Goal: Check status: Check status

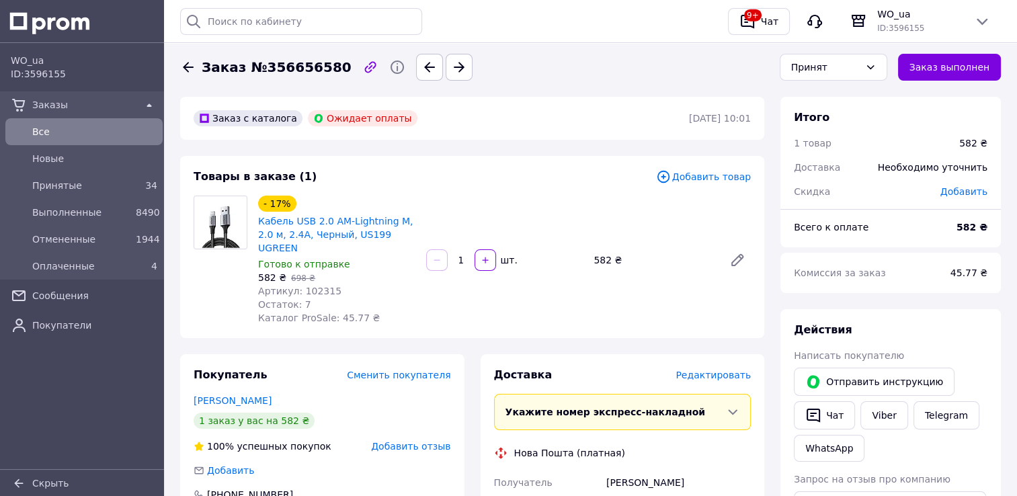
click at [59, 122] on div "Все" at bounding box center [95, 131] width 130 height 19
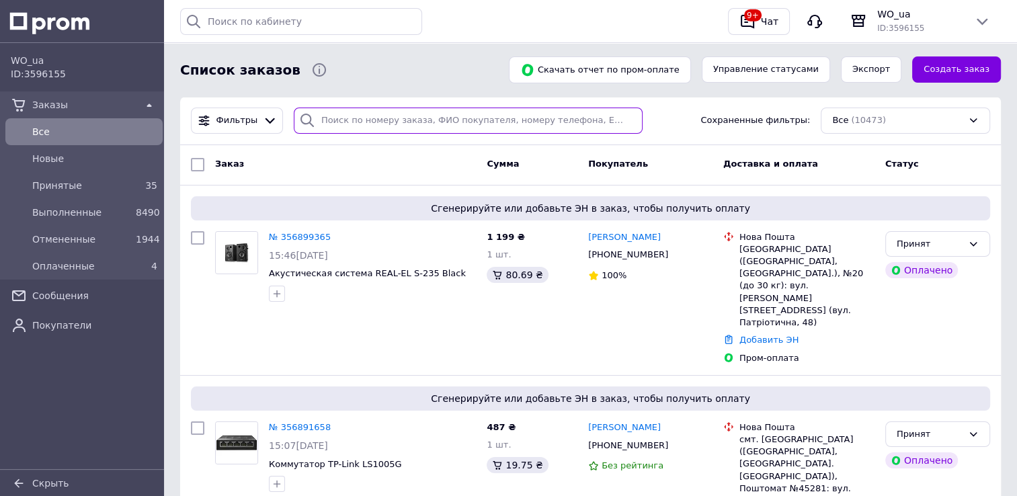
click at [364, 124] on input "search" at bounding box center [469, 121] width 350 height 26
paste input "356891658"
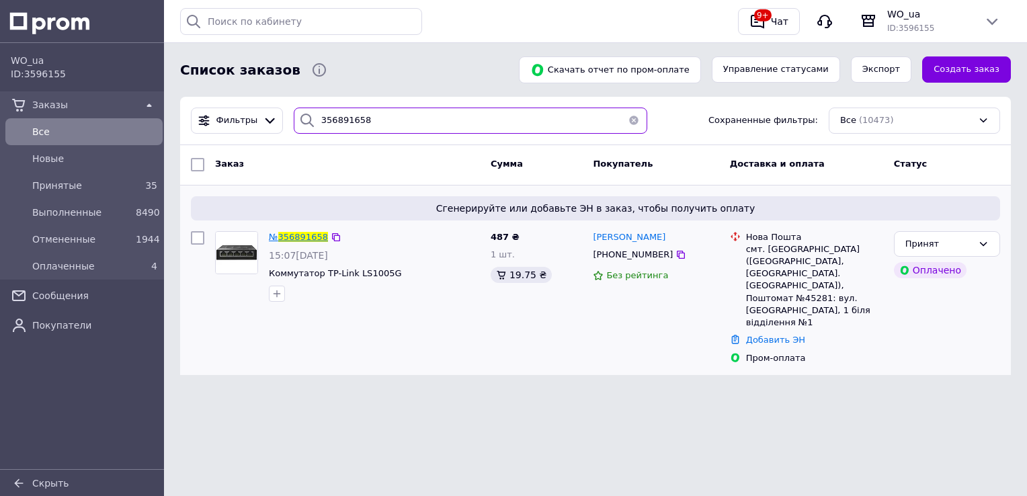
type input "356891658"
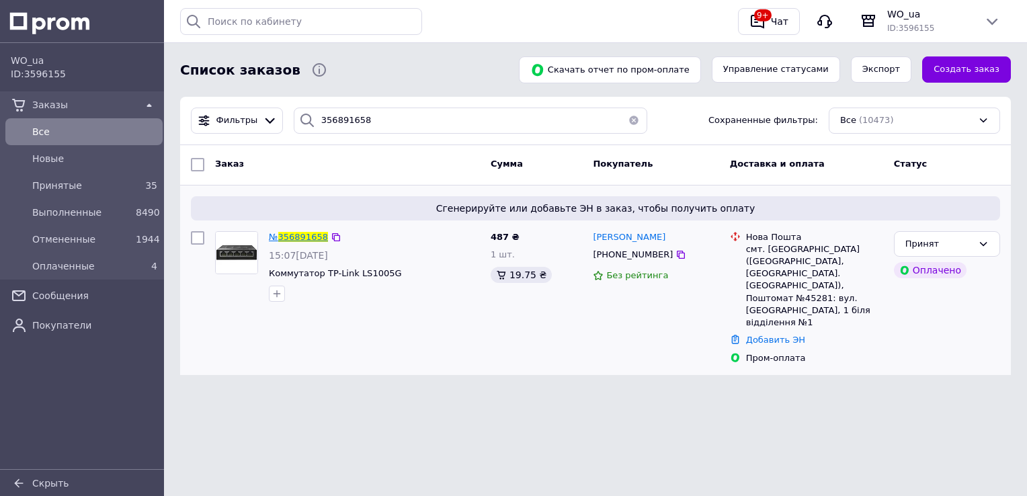
click at [304, 241] on span "356891658" at bounding box center [303, 237] width 50 height 10
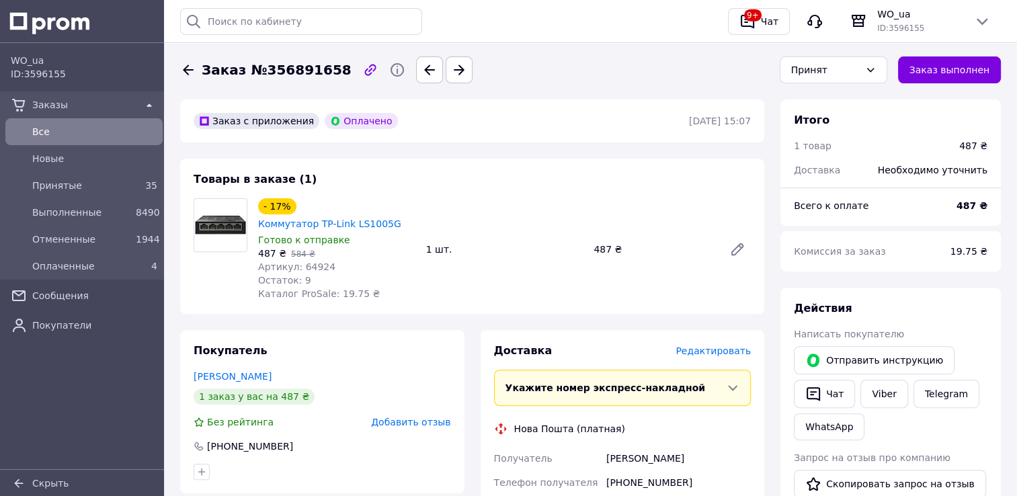
scroll to position [471, 0]
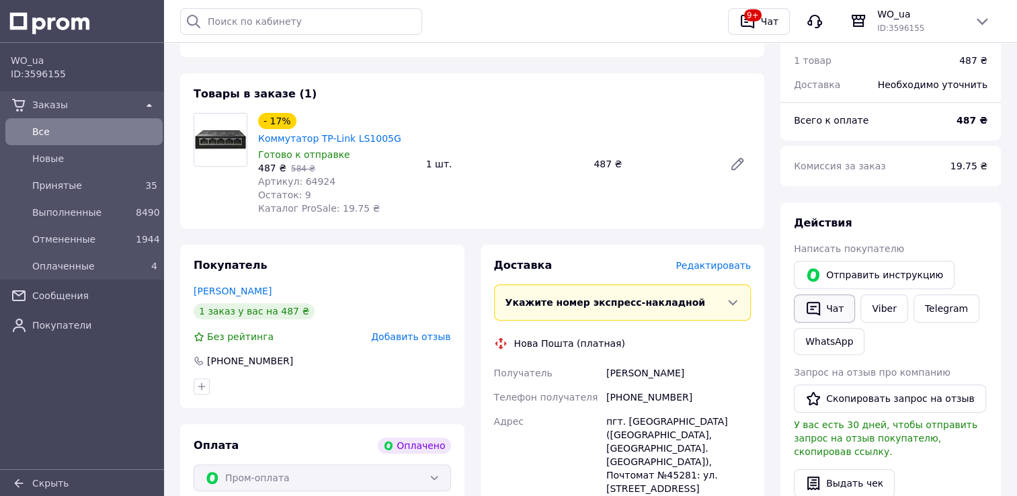
click at [837, 316] on button "Чат" at bounding box center [824, 309] width 61 height 28
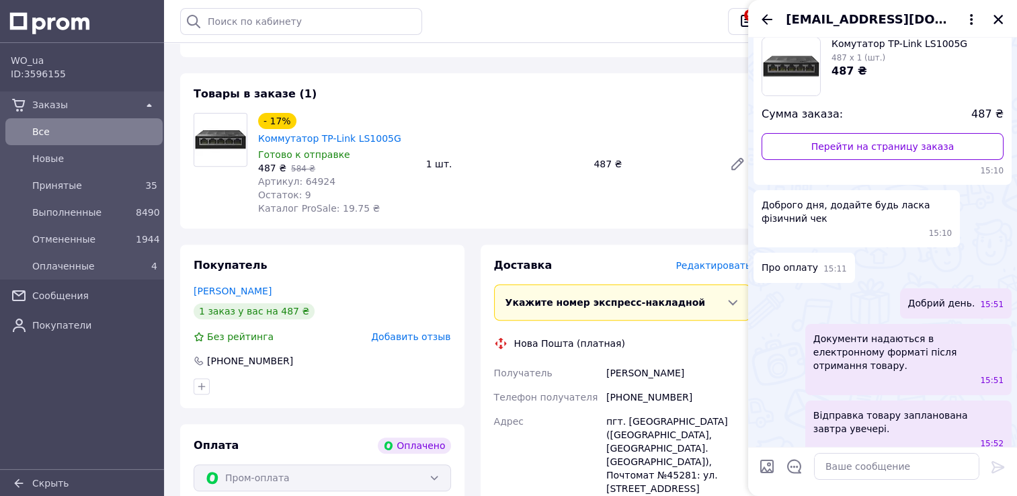
scroll to position [88, 0]
